Goal: Information Seeking & Learning: Learn about a topic

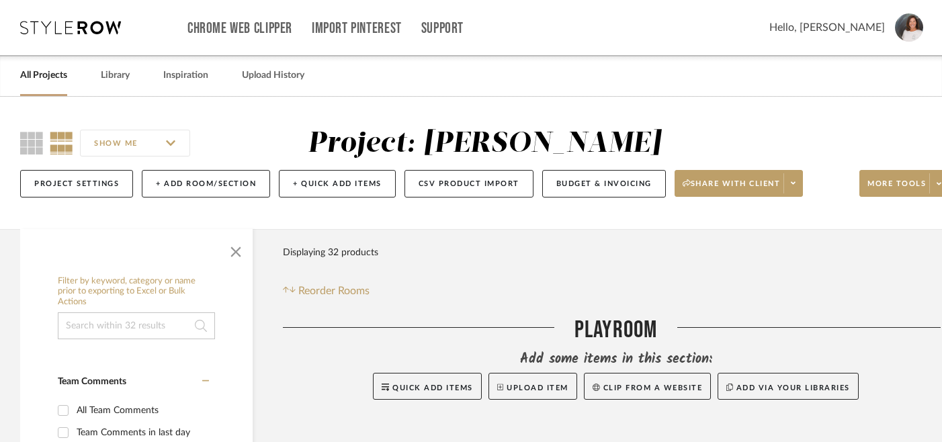
click at [44, 76] on link "All Projects" at bounding box center [43, 76] width 47 height 18
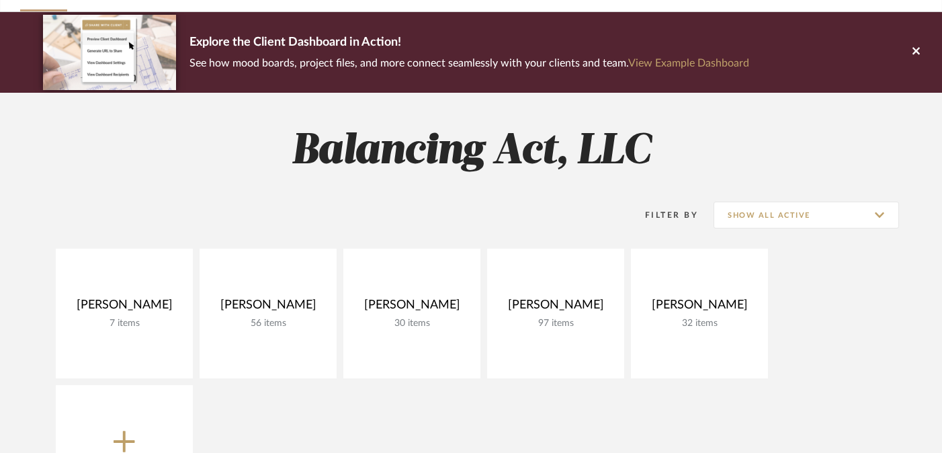
scroll to position [141, 0]
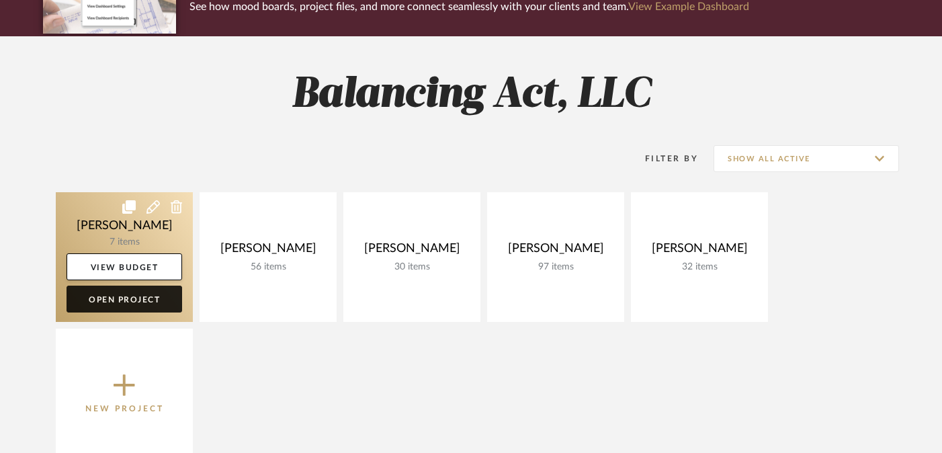
click at [112, 302] on link "Open Project" at bounding box center [125, 298] width 116 height 27
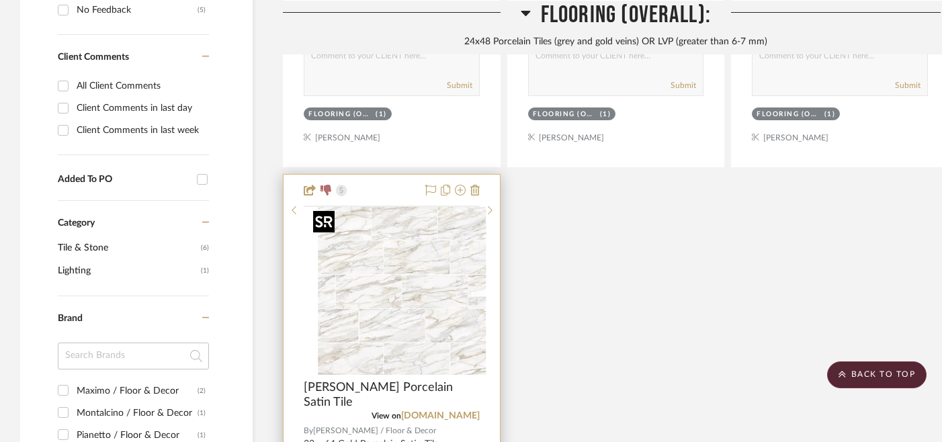
scroll to position [835, 0]
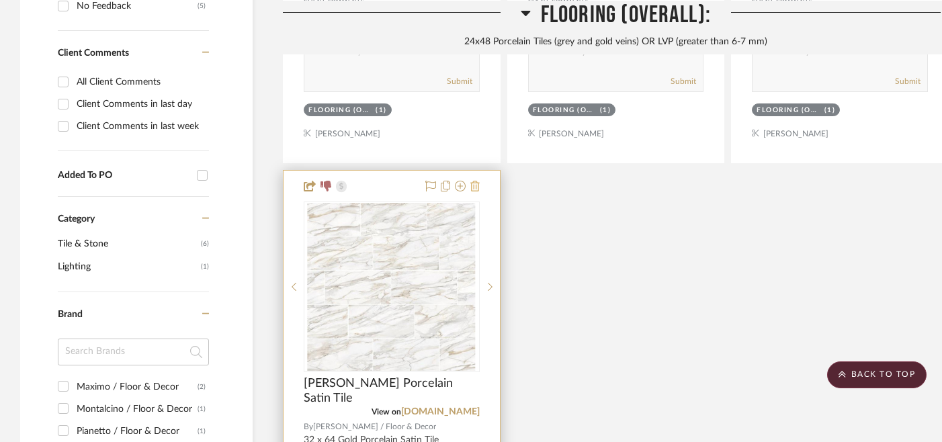
click at [475, 186] on icon at bounding box center [474, 186] width 9 height 11
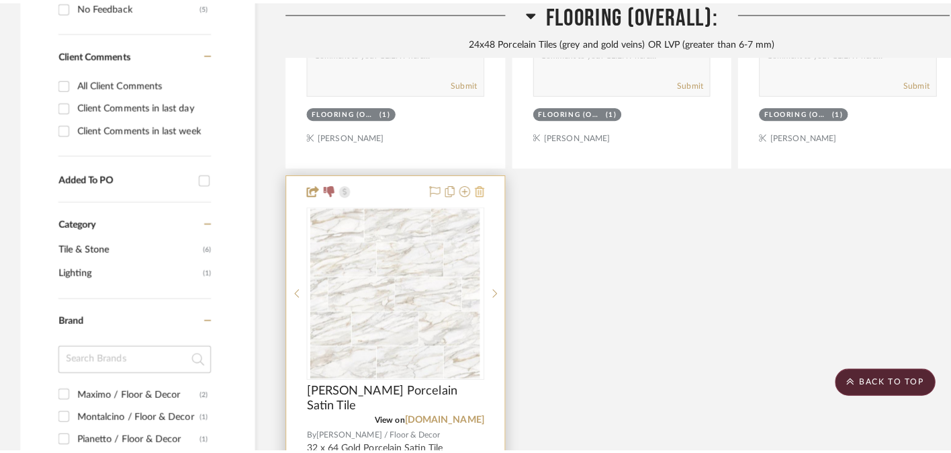
scroll to position [0, 0]
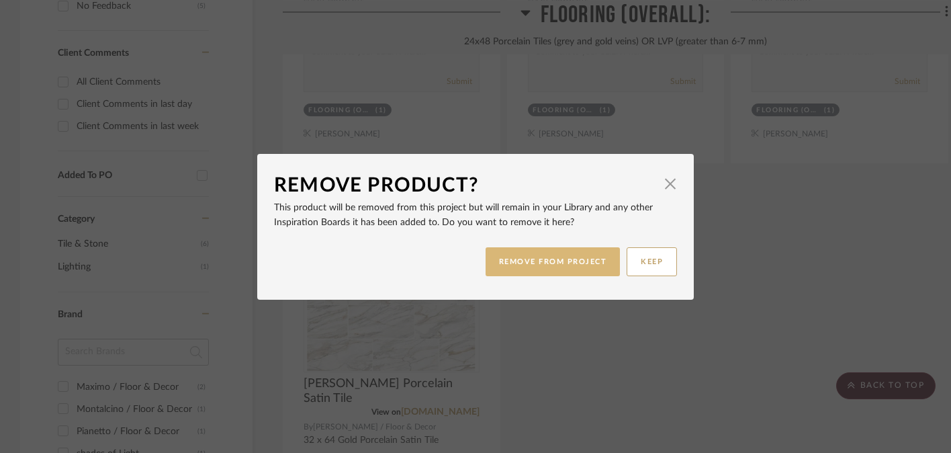
click at [539, 267] on button "REMOVE FROM PROJECT" at bounding box center [553, 261] width 135 height 29
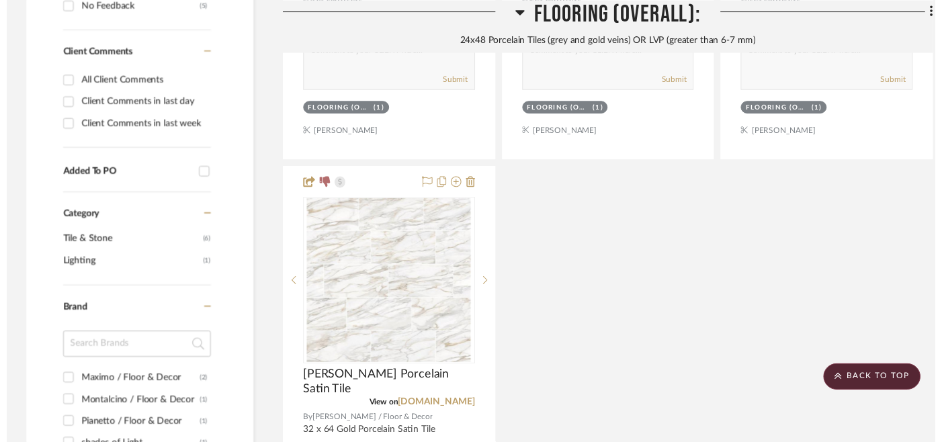
scroll to position [835, 0]
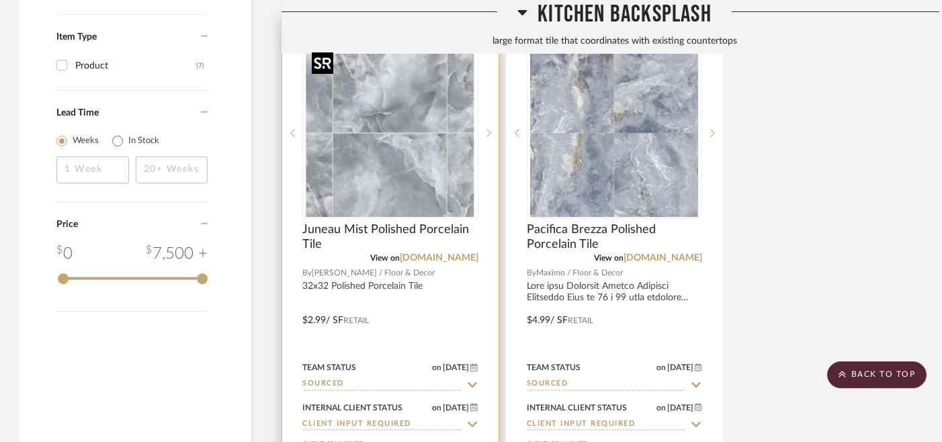
click at [385, 157] on img "0" at bounding box center [390, 133] width 168 height 168
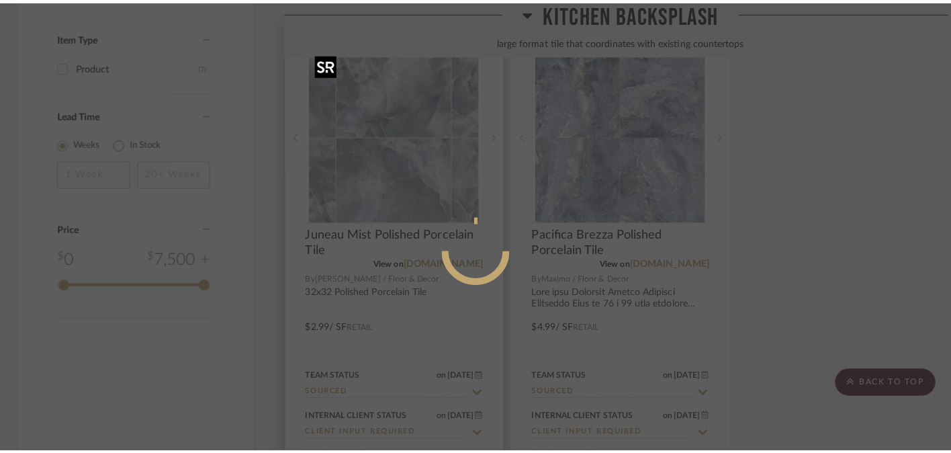
scroll to position [0, 0]
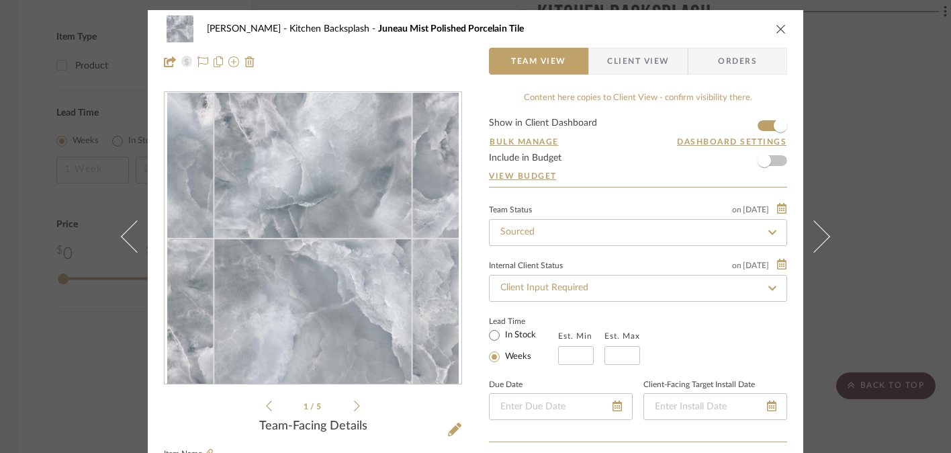
click at [777, 32] on icon "close" at bounding box center [781, 29] width 11 height 11
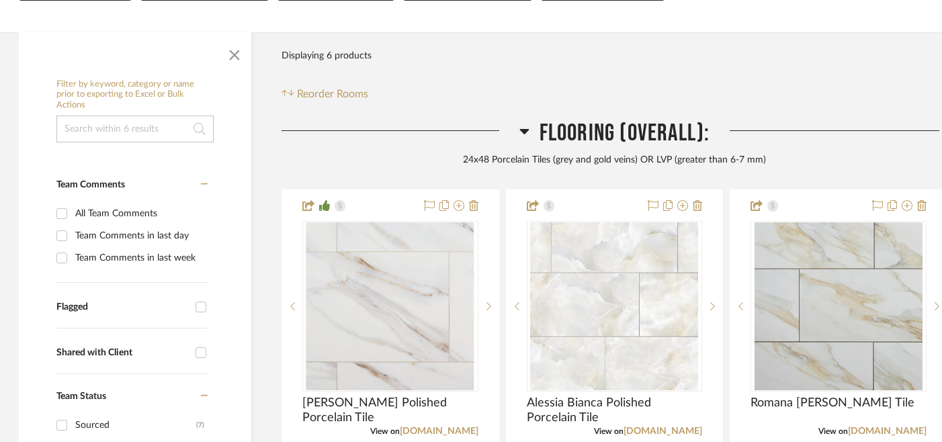
scroll to position [218, 1]
click at [373, 165] on div "24x48 Porcelain Tiles (grey and gold veins) OR LVP (greater than 6-7 mm)" at bounding box center [614, 162] width 666 height 15
click at [232, 57] on span "button" at bounding box center [234, 54] width 32 height 32
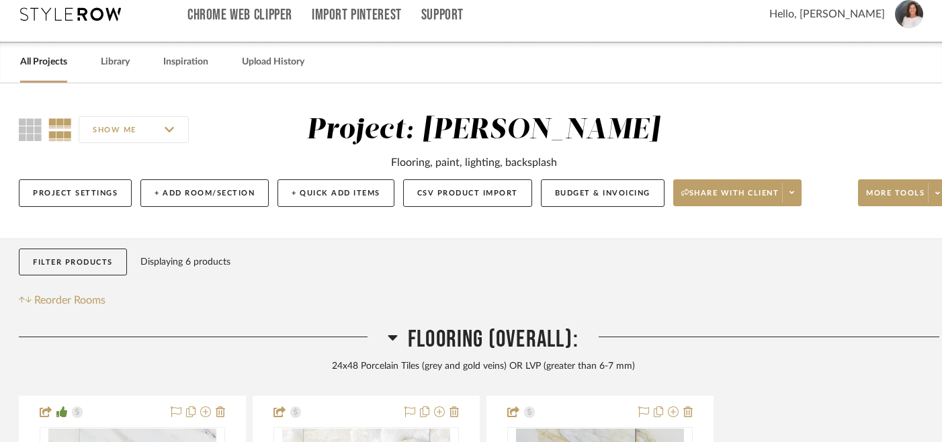
scroll to position [0, 1]
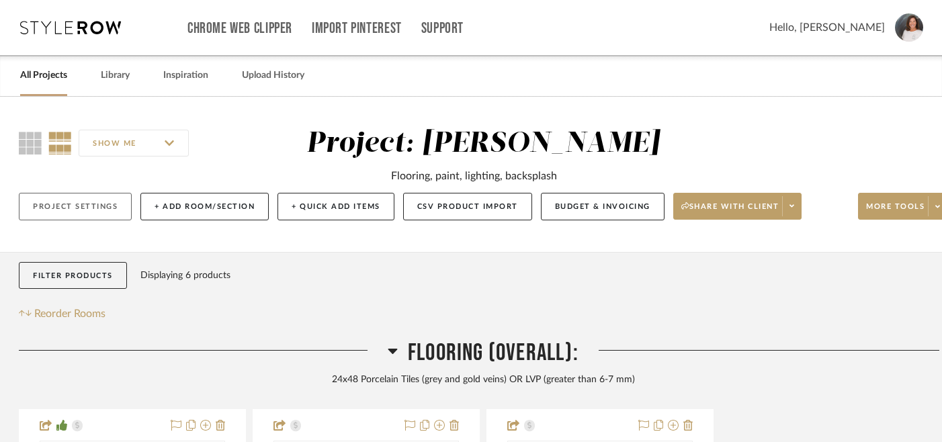
click at [79, 206] on button "Project Settings" at bounding box center [75, 207] width 113 height 28
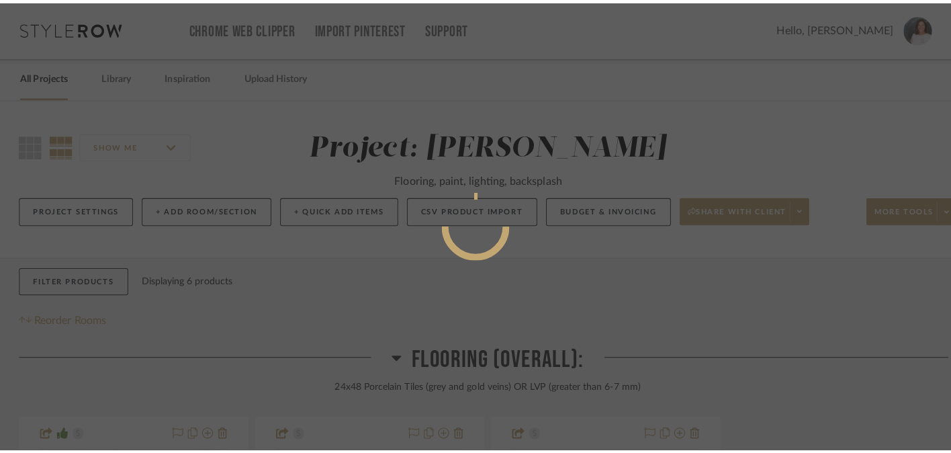
scroll to position [0, 0]
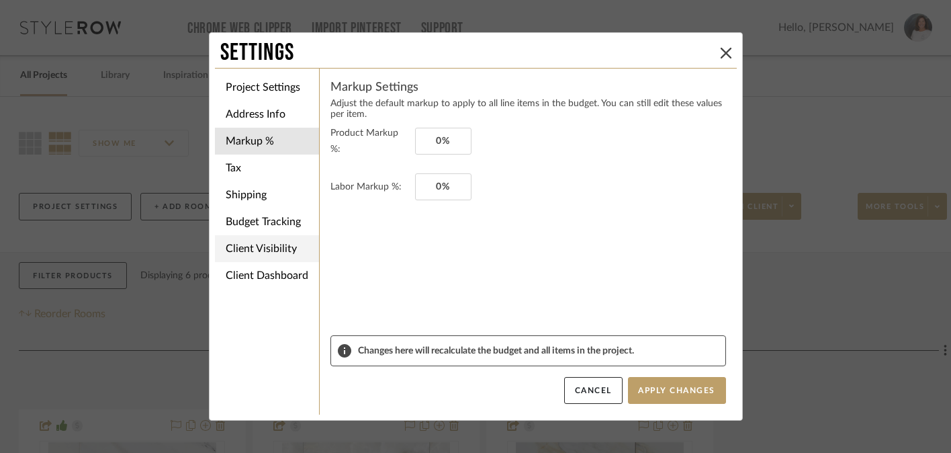
click at [255, 247] on li "Client Visibility" at bounding box center [267, 248] width 104 height 27
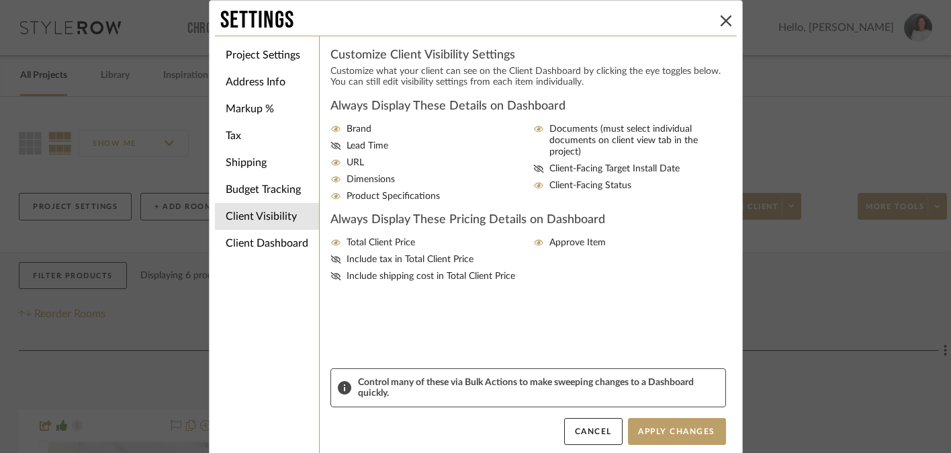
click at [789, 328] on div "Settings Project Settings Address Info Markup % Tax Shipping Budget Tracking Cl…" at bounding box center [475, 226] width 951 height 453
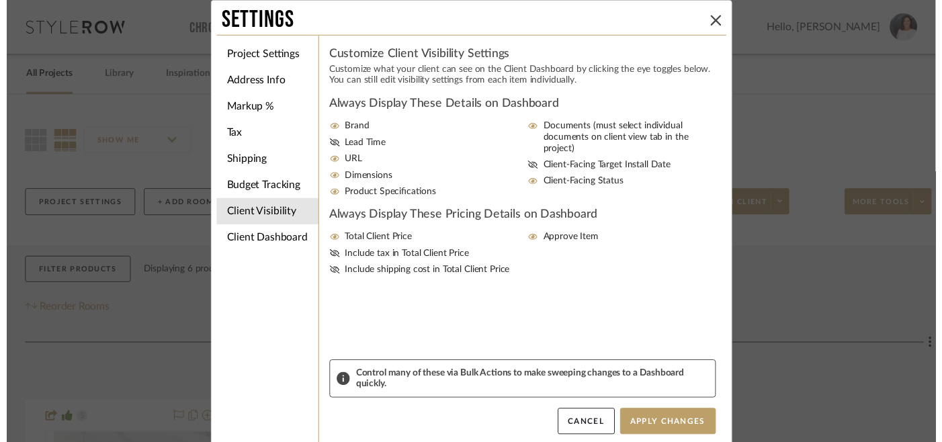
scroll to position [0, 1]
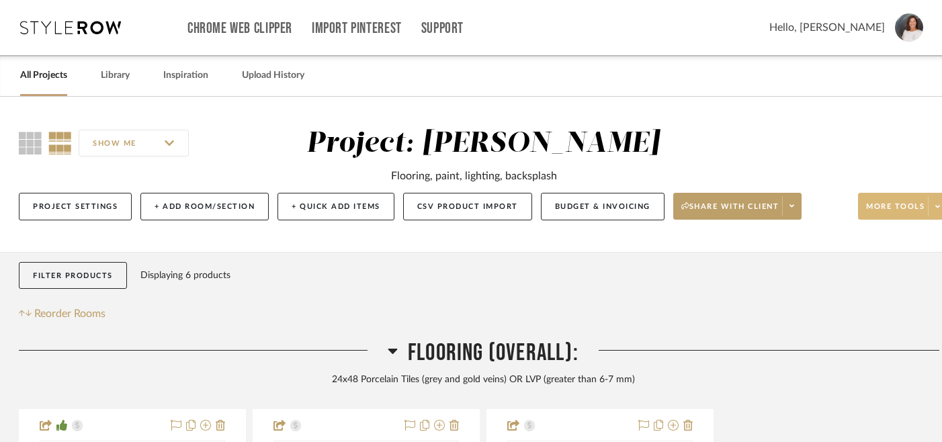
click at [937, 207] on icon at bounding box center [937, 206] width 5 height 3
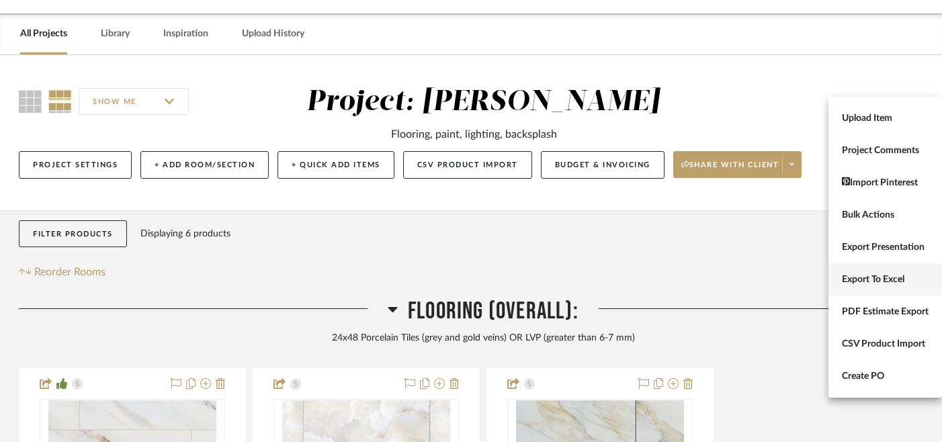
scroll to position [44, 1]
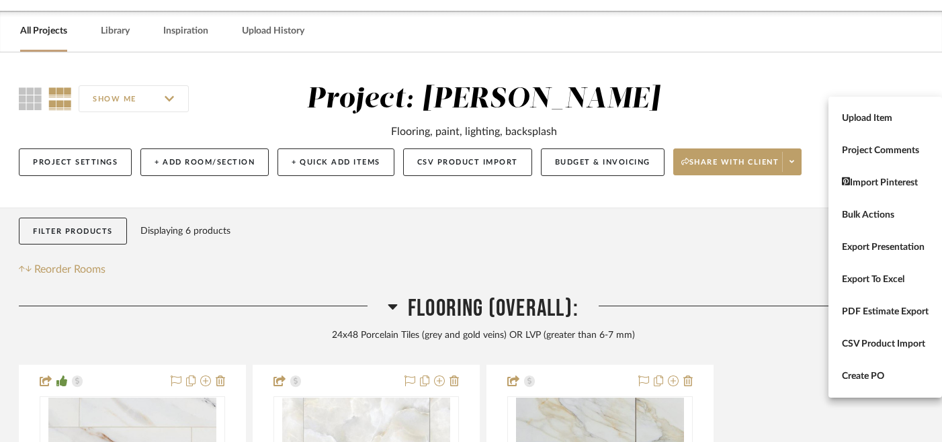
click at [771, 259] on div at bounding box center [471, 221] width 942 height 442
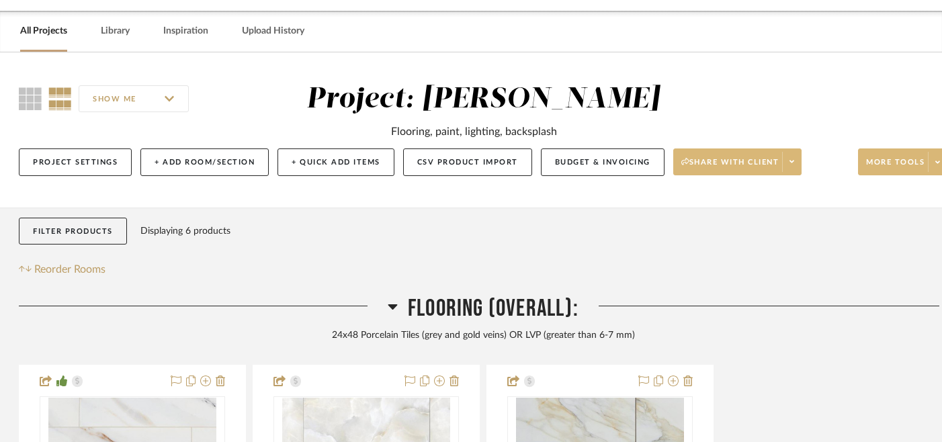
click at [797, 161] on span at bounding box center [791, 162] width 19 height 20
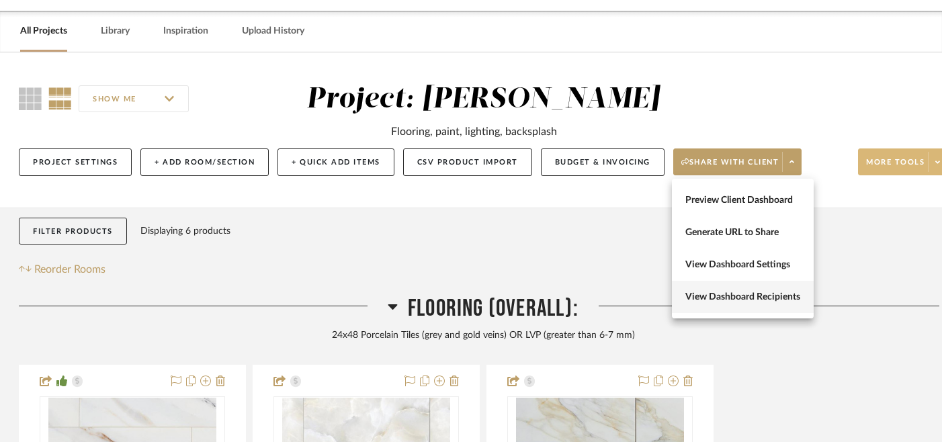
click at [756, 298] on span "View Dashboard Recipients" at bounding box center [742, 297] width 115 height 11
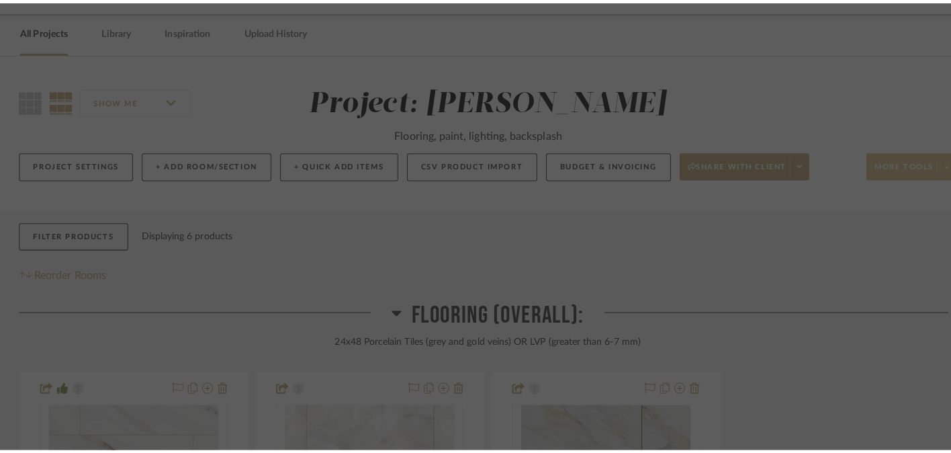
scroll to position [0, 0]
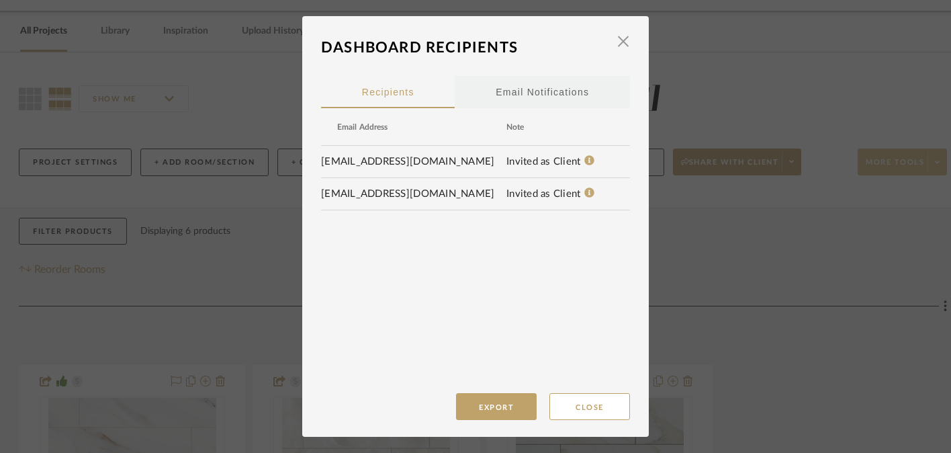
click at [531, 97] on div "Email Notifications" at bounding box center [542, 92] width 93 height 34
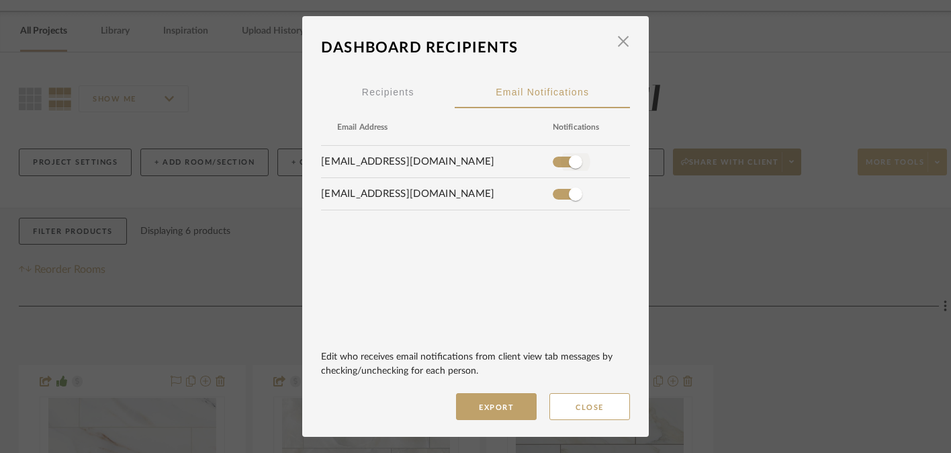
click at [569, 161] on span "button" at bounding box center [575, 161] width 13 height 13
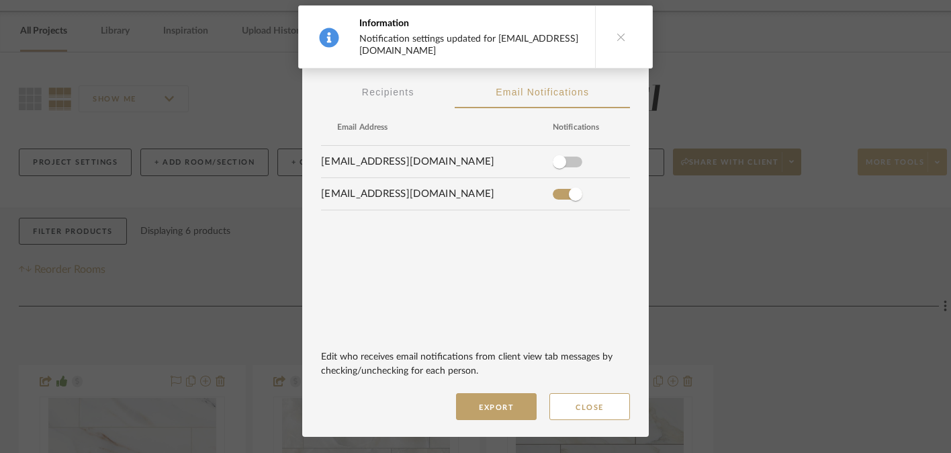
click at [617, 32] on icon at bounding box center [621, 36] width 9 height 9
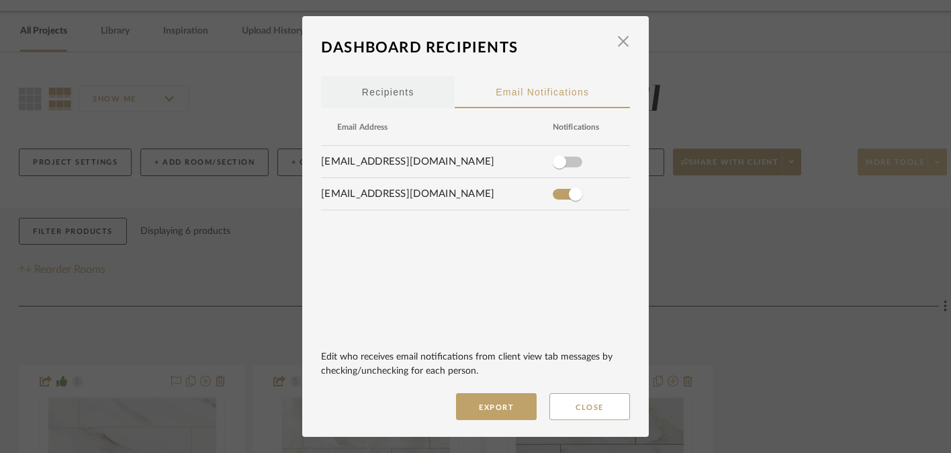
click at [373, 91] on span "Recipients" at bounding box center [388, 91] width 52 height 9
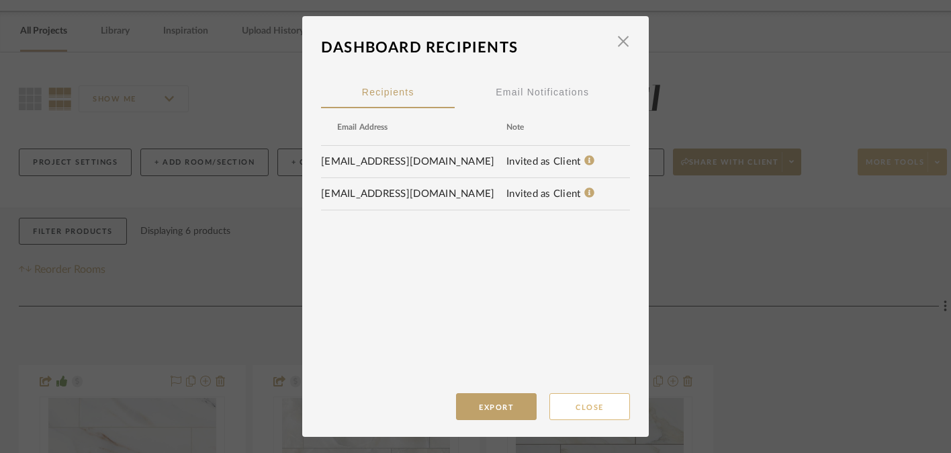
click at [578, 403] on button "Close" at bounding box center [589, 406] width 81 height 27
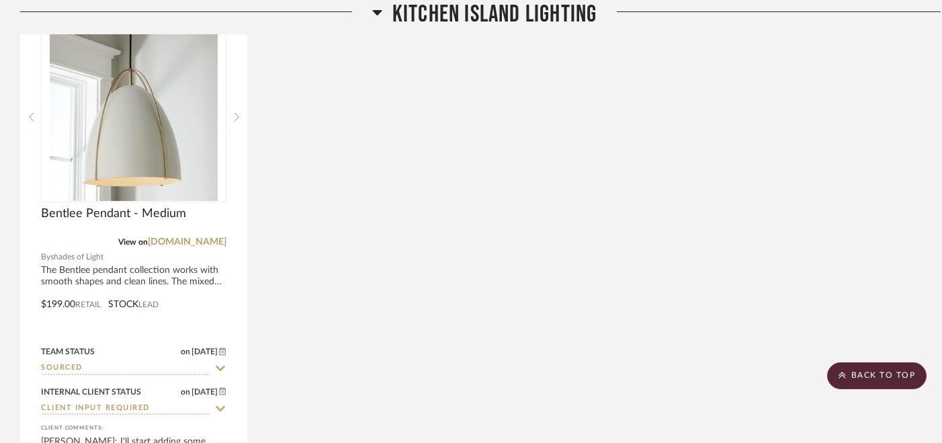
scroll to position [2379, 0]
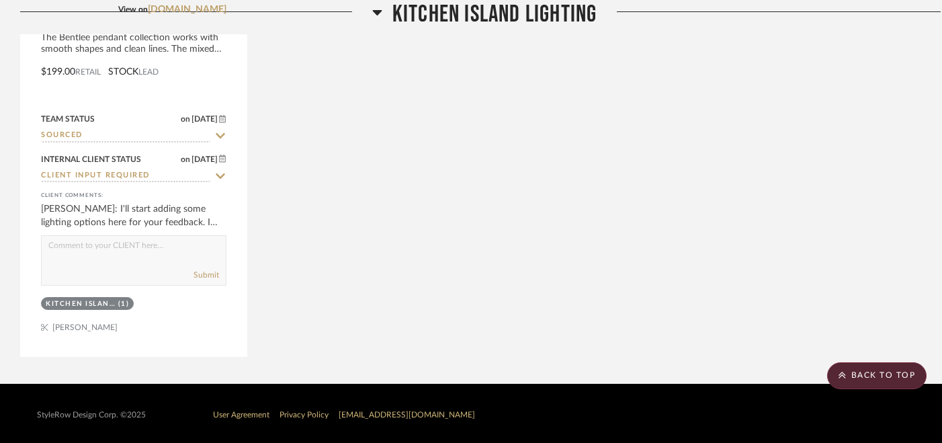
click at [620, 217] on div "Bentlee Pendant - Medium View on [DOMAIN_NAME] By shades of Light The Bentlee p…" at bounding box center [484, 62] width 928 height 589
click at [867, 370] on scroll-to-top-button "BACK TO TOP" at bounding box center [876, 375] width 99 height 27
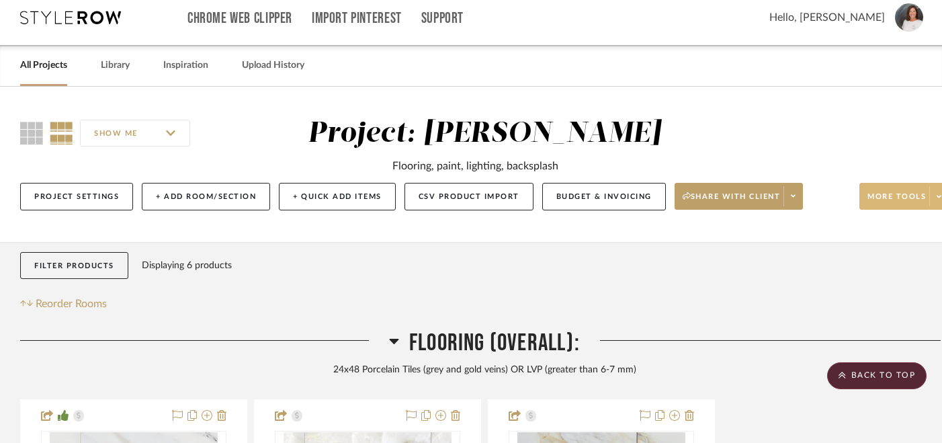
scroll to position [0, 0]
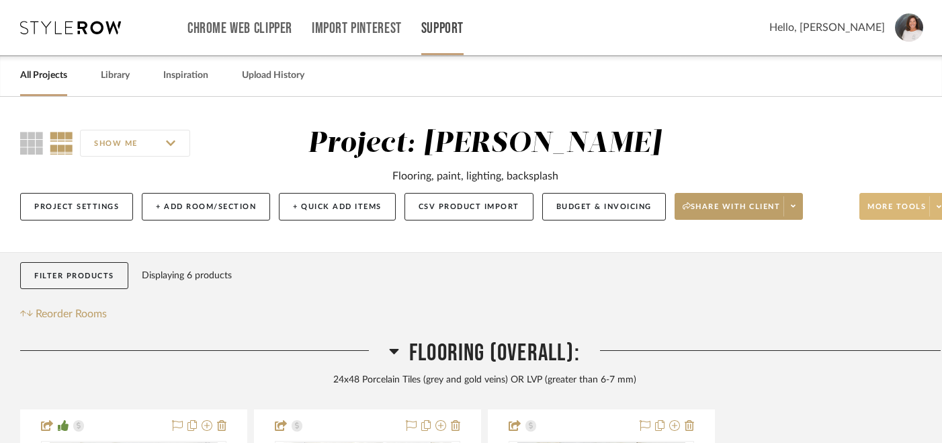
click at [441, 31] on link "Support" at bounding box center [442, 28] width 42 height 11
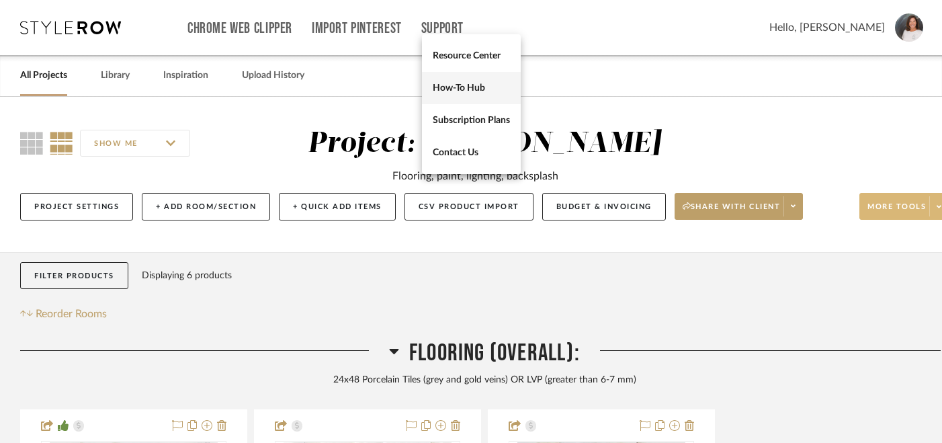
click at [480, 87] on span "How-To Hub" at bounding box center [471, 87] width 77 height 11
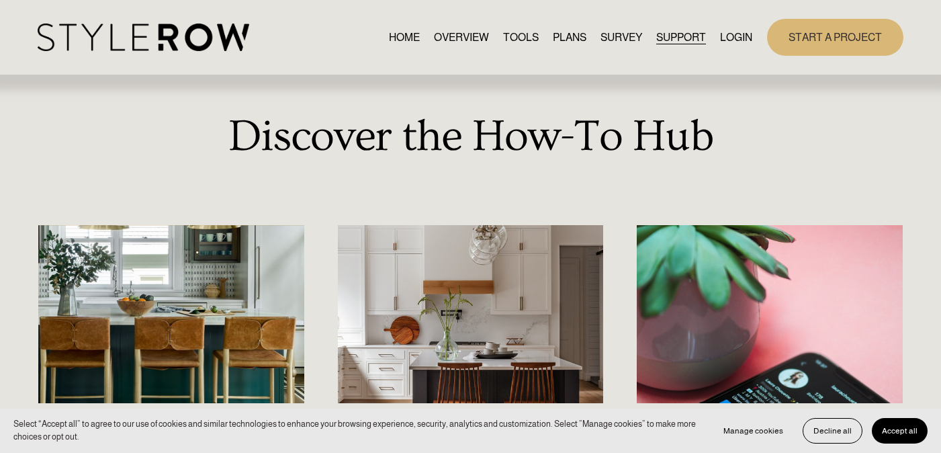
click at [733, 37] on link "LOGIN" at bounding box center [736, 37] width 32 height 18
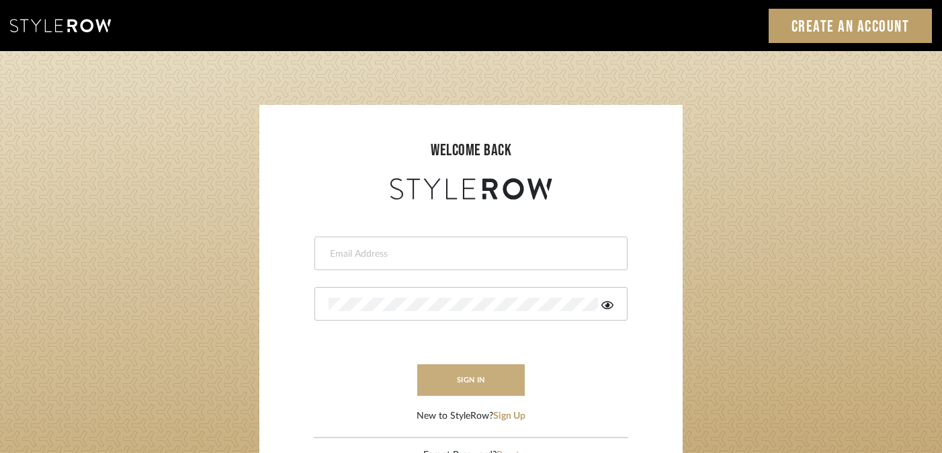
type input "peggy@balancingactlifestyle.com"
click at [473, 373] on button "sign in" at bounding box center [470, 380] width 107 height 32
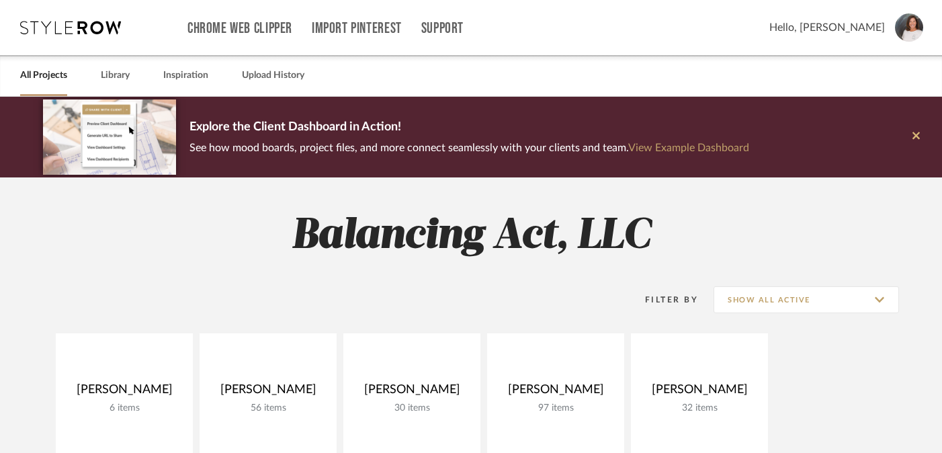
click at [911, 134] on button at bounding box center [916, 137] width 52 height 81
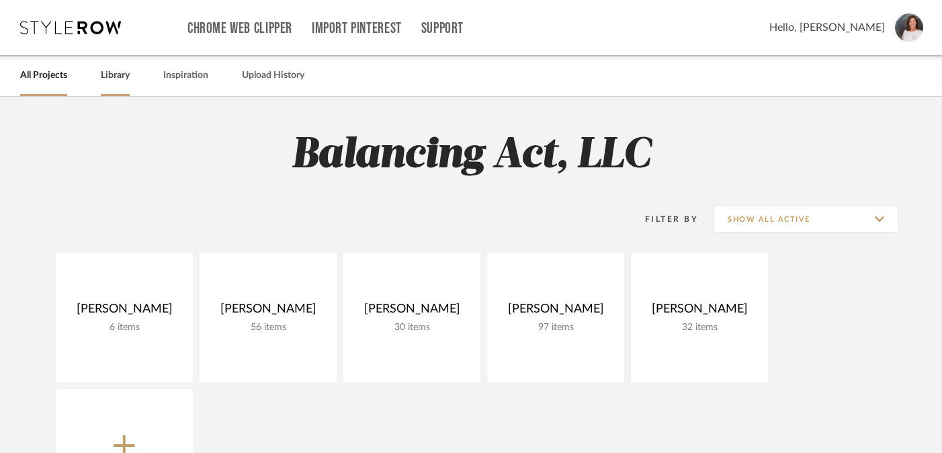
click at [109, 77] on link "Library" at bounding box center [115, 76] width 29 height 18
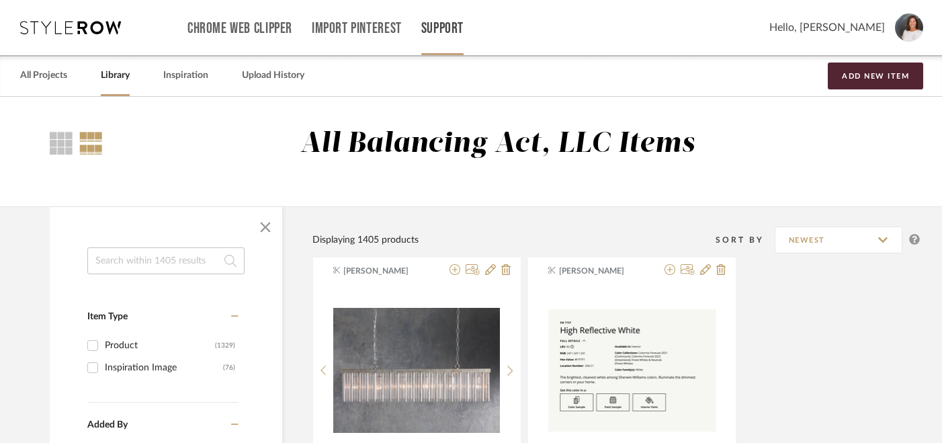
click at [435, 29] on link "Support" at bounding box center [442, 28] width 42 height 11
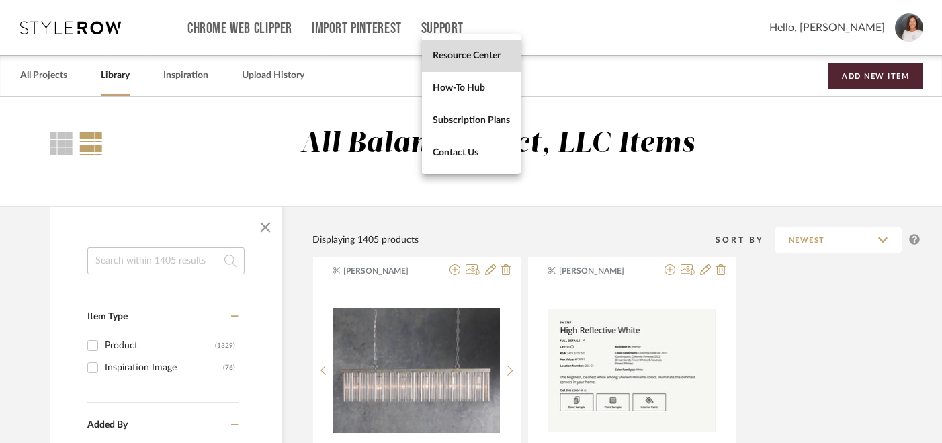
click at [478, 58] on span "Resource Center" at bounding box center [471, 55] width 77 height 11
